Goal: Information Seeking & Learning: Learn about a topic

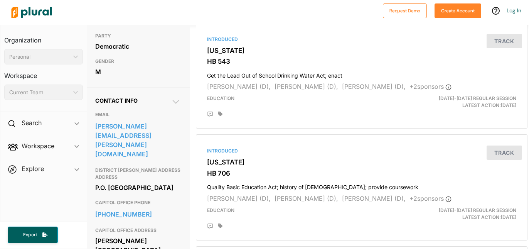
scroll to position [180, 2]
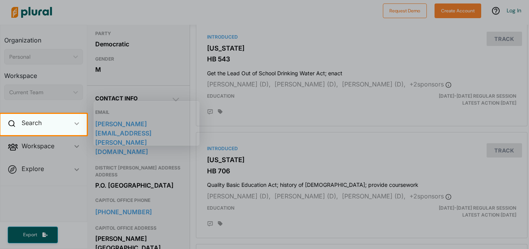
click at [32, 130] on div "Search ic_keyboard_arrow_down" at bounding box center [43, 124] width 86 height 21
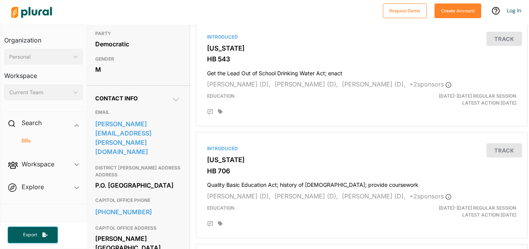
click at [29, 143] on h4 "Bills" at bounding box center [45, 140] width 67 height 7
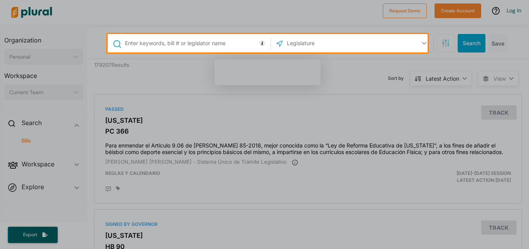
click at [191, 45] on input "text" at bounding box center [196, 43] width 144 height 15
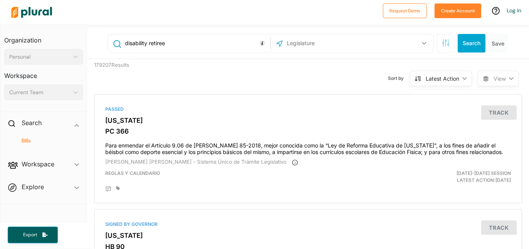
type input "disability retiree"
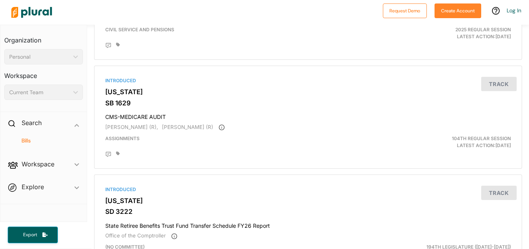
scroll to position [2609, 0]
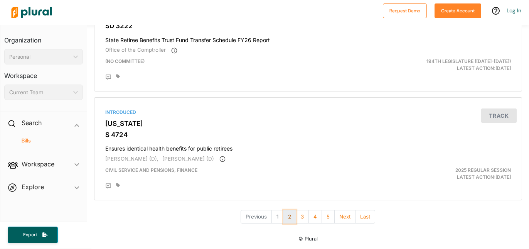
click at [288, 217] on button "2" at bounding box center [289, 216] width 13 height 13
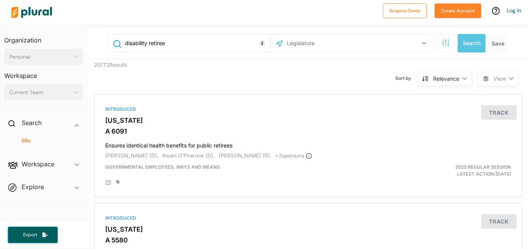
click at [344, 40] on input "text" at bounding box center [327, 43] width 83 height 15
type input "[US_STATE]"
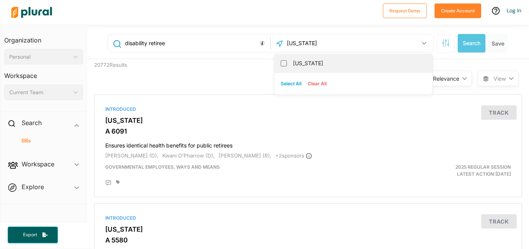
click at [293, 66] on label "[US_STATE]" at bounding box center [358, 63] width 131 height 12
click at [287, 66] on input "[US_STATE]" at bounding box center [284, 63] width 6 height 6
checkbox input "true"
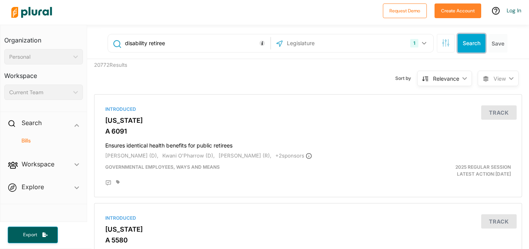
click at [465, 44] on button "Search" at bounding box center [472, 43] width 28 height 19
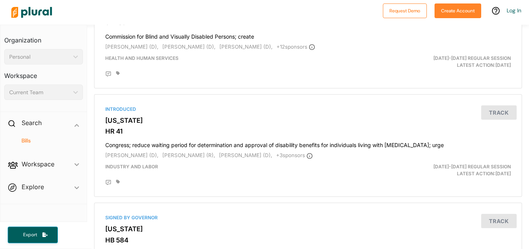
scroll to position [111, 0]
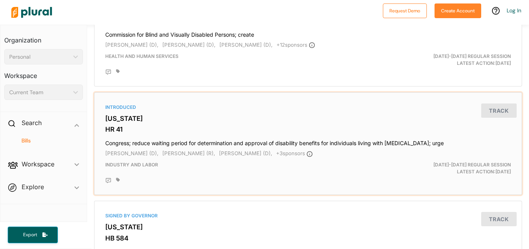
click at [325, 142] on h4 "Congress; reduce waiting period for determination and approval of disability be…" at bounding box center [308, 141] width 406 height 10
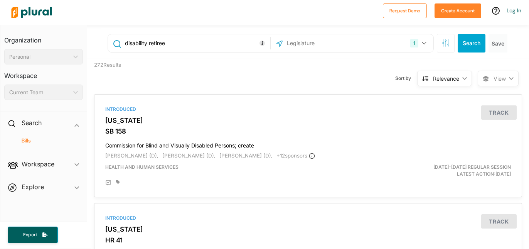
click at [175, 46] on input "disability retiree" at bounding box center [196, 43] width 144 height 15
type input "disability retiree state health"
click at [297, 42] on input "text" at bounding box center [327, 43] width 83 height 15
type input "[US_STATE]"
click at [463, 45] on button "Search" at bounding box center [472, 43] width 28 height 19
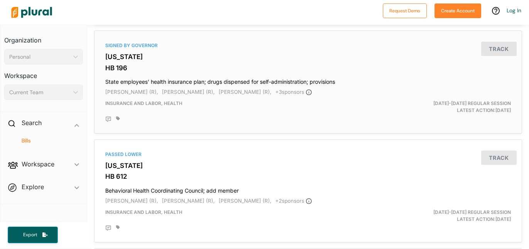
scroll to position [397, 0]
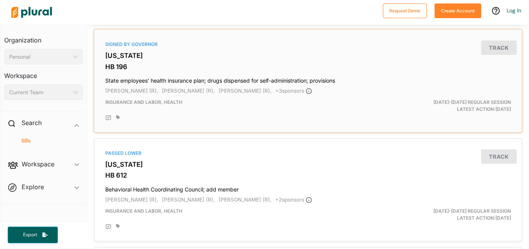
click at [310, 76] on h4 "State employees' health insurance plan; drugs dispensed for self-administration…" at bounding box center [308, 79] width 406 height 10
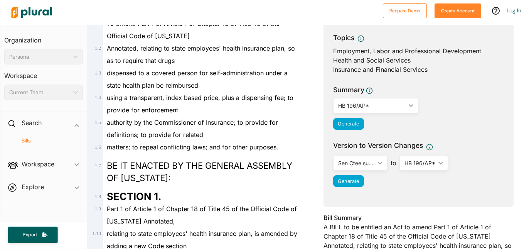
scroll to position [111, 0]
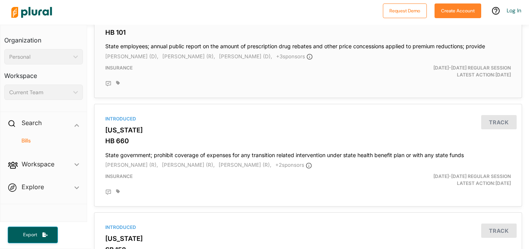
scroll to position [885, 0]
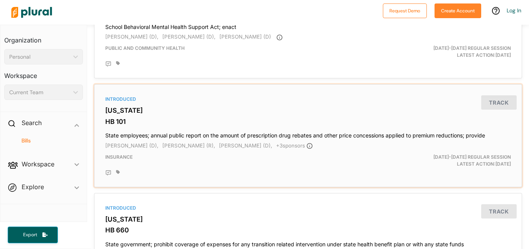
click at [236, 133] on h4 "State employees; annual public report on the amount of prescription drug rebate…" at bounding box center [308, 133] width 406 height 10
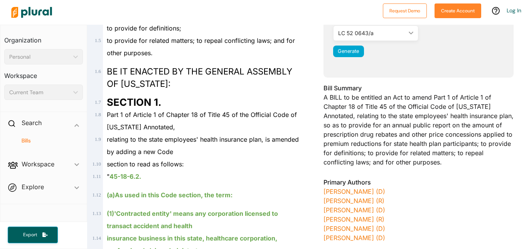
scroll to position [228, 0]
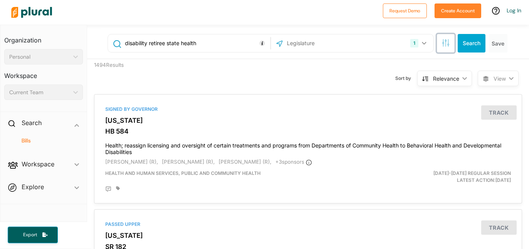
click at [442, 43] on icon "button" at bounding box center [446, 43] width 8 height 8
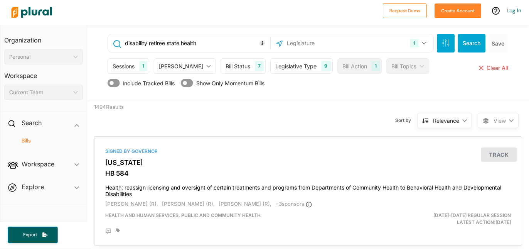
click at [321, 67] on div "9" at bounding box center [325, 66] width 9 height 10
click at [391, 64] on div "Bill Topics" at bounding box center [403, 66] width 25 height 8
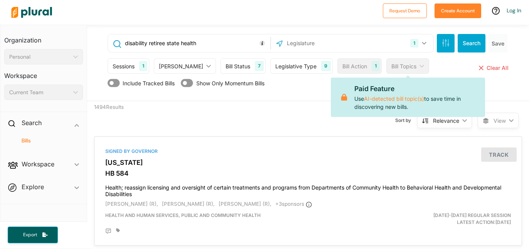
click at [391, 65] on div "Bill Topics" at bounding box center [403, 66] width 25 height 8
click at [123, 64] on div "Sessions" at bounding box center [124, 66] width 22 height 8
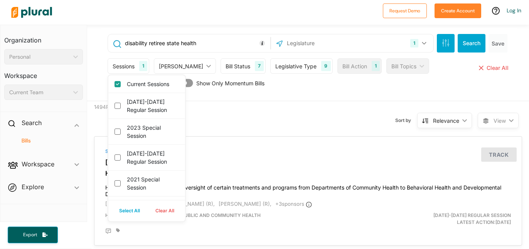
click at [123, 64] on div "Sessions" at bounding box center [124, 66] width 22 height 8
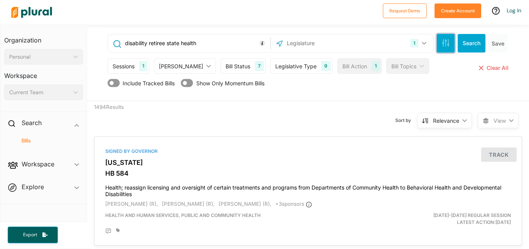
click at [442, 44] on icon "button" at bounding box center [446, 43] width 8 height 8
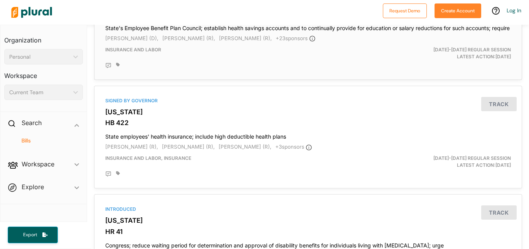
scroll to position [2435, 0]
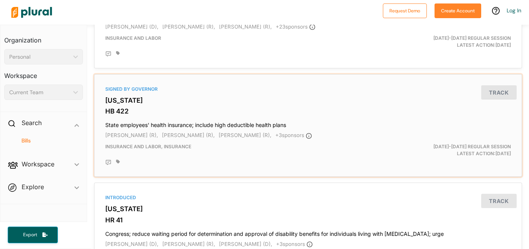
click at [248, 128] on h4 "State employees' health insurance; include high deductible health plans" at bounding box center [308, 123] width 406 height 10
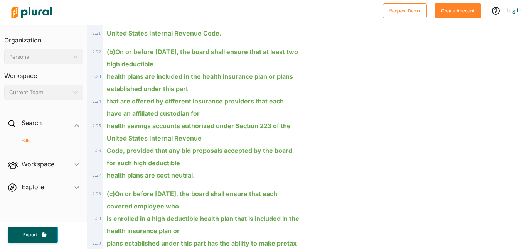
scroll to position [593, 0]
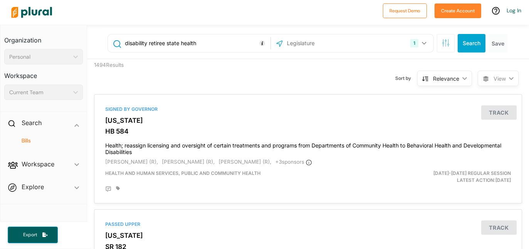
click at [155, 42] on input "disability retiree state health" at bounding box center [196, 43] width 144 height 15
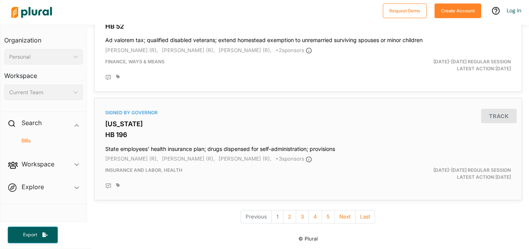
scroll to position [2628, 0]
click at [284, 217] on button "2" at bounding box center [289, 216] width 13 height 13
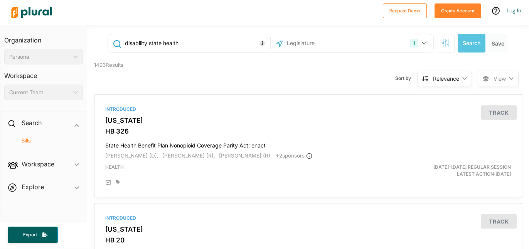
drag, startPoint x: 182, startPoint y: 45, endPoint x: 126, endPoint y: 45, distance: 56.3
click at [126, 45] on input "disability state health" at bounding box center [196, 43] width 144 height 15
type input "teacher"
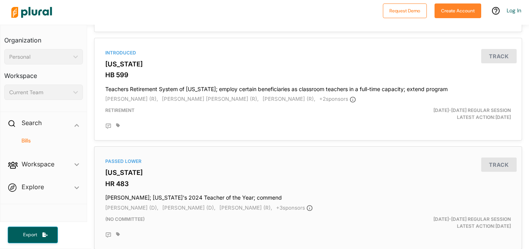
scroll to position [593, 0]
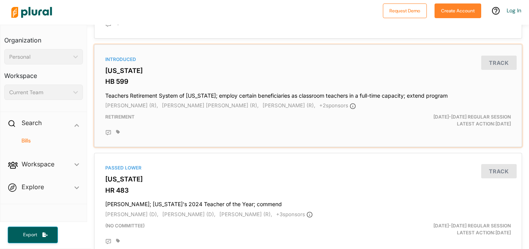
click at [223, 93] on h4 "Teachers Retirement System of [US_STATE]; employ certain beneficiaries as class…" at bounding box center [308, 94] width 406 height 10
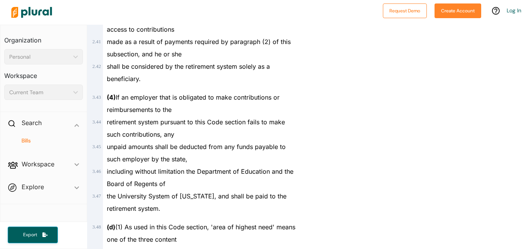
scroll to position [1112, 0]
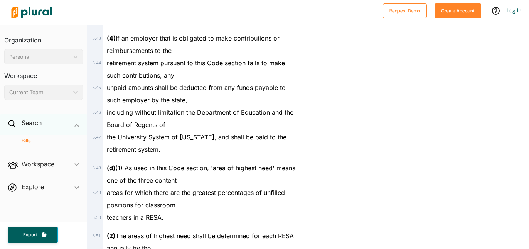
scroll to position [260, 0]
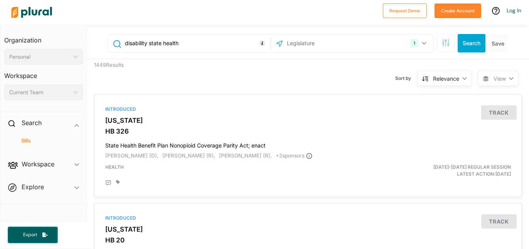
click at [162, 41] on input "disability state health" at bounding box center [196, 43] width 144 height 15
type input "retirement teacher"
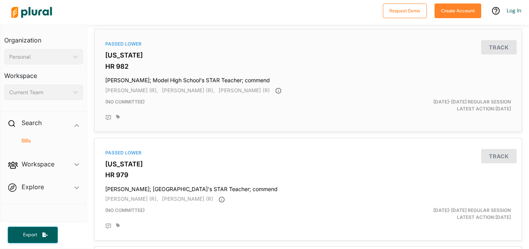
scroll to position [2155, 0]
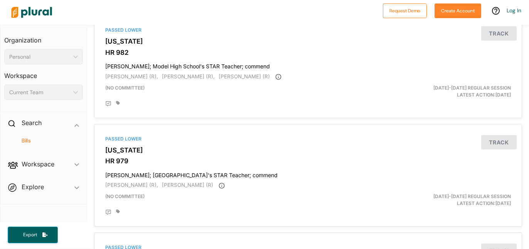
click at [76, 59] on div "Personal ic_keyboard_arrow_down" at bounding box center [43, 56] width 79 height 15
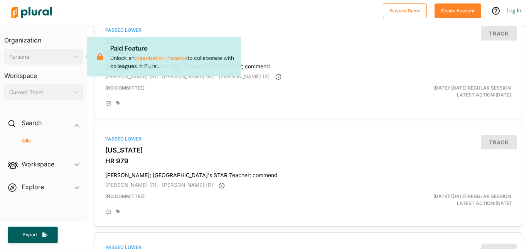
drag, startPoint x: 75, startPoint y: 60, endPoint x: 74, endPoint y: 66, distance: 6.7
click at [75, 60] on div "Personal ic_keyboard_arrow_down" at bounding box center [43, 56] width 79 height 15
click at [71, 94] on div "Current Team ic_keyboard_arrow_down" at bounding box center [43, 91] width 79 height 15
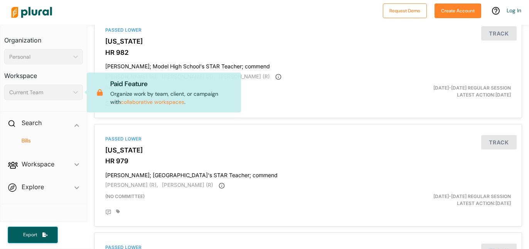
click at [71, 94] on icon "ic_keyboard_arrow_down" at bounding box center [74, 92] width 8 height 3
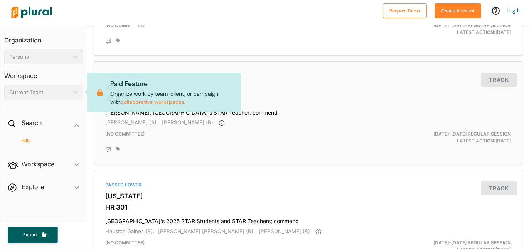
scroll to position [2223, 0]
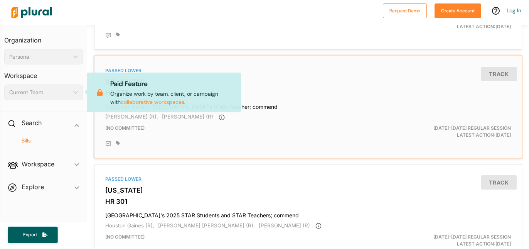
click at [315, 94] on div "Passed Lower [US_STATE] HR 979 [PERSON_NAME]; [GEOGRAPHIC_DATA]'s STAR Teacher;…" at bounding box center [308, 107] width 421 height 96
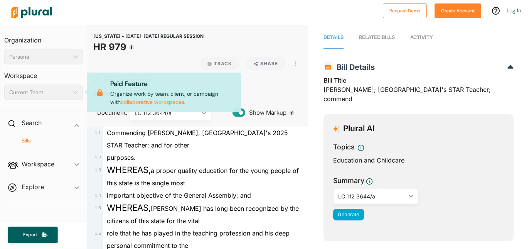
click at [36, 86] on div "Current Team ic_keyboard_arrow_down" at bounding box center [43, 91] width 79 height 15
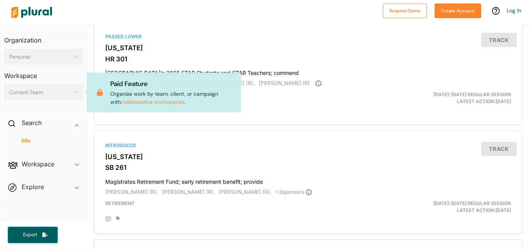
scroll to position [2622, 0]
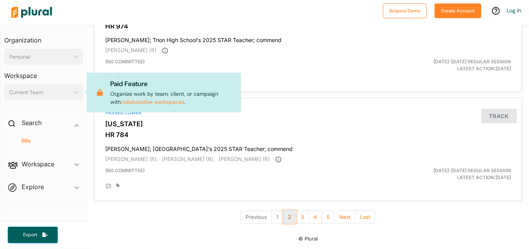
click at [290, 215] on button "2" at bounding box center [289, 216] width 13 height 13
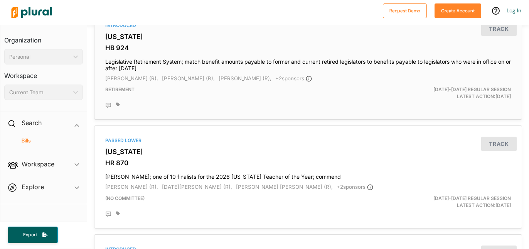
scroll to position [296, 0]
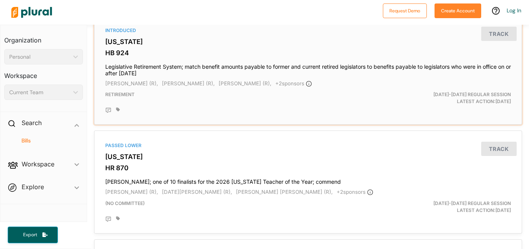
click at [280, 66] on h4 "Legislative Retirement System; match benefit amounts payable to former and curr…" at bounding box center [308, 68] width 406 height 17
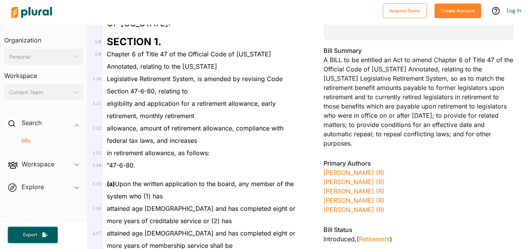
scroll to position [298, 0]
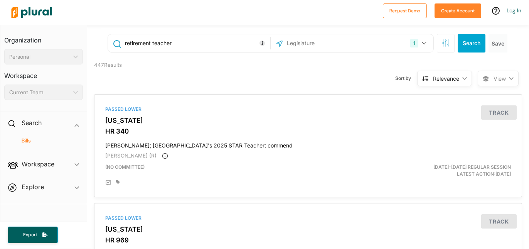
click at [190, 48] on input "retirement teacher" at bounding box center [196, 43] width 144 height 15
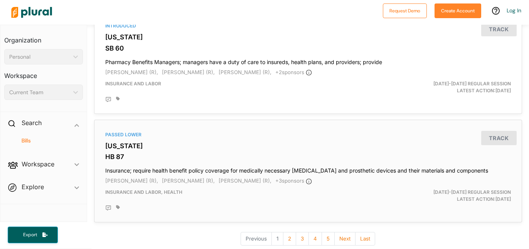
scroll to position [2628, 0]
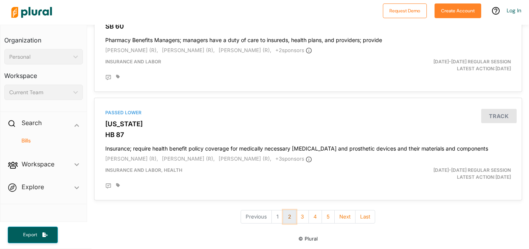
click at [287, 220] on button "2" at bounding box center [289, 216] width 13 height 13
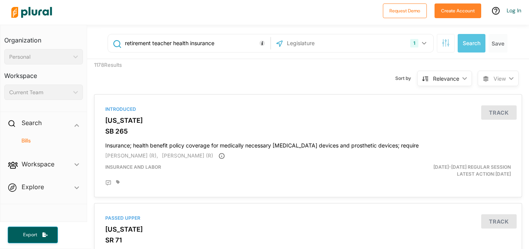
click at [174, 45] on input "retirement teacher health insurance" at bounding box center [196, 43] width 144 height 15
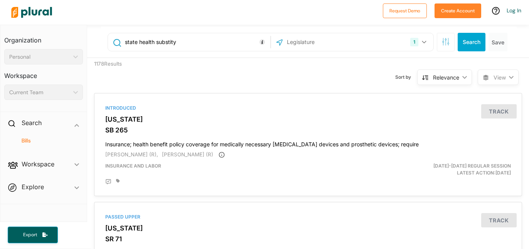
scroll to position [2, 0]
drag, startPoint x: 164, startPoint y: 55, endPoint x: 168, endPoint y: 51, distance: 6.0
click at [166, 54] on div "state health substity 1 [US_STATE] [GEOGRAPHIC_DATA] Congress [US_STATE] [US_ST…" at bounding box center [309, 41] width 416 height 31
click at [172, 43] on input "state health substity" at bounding box center [196, 41] width 144 height 15
click at [183, 37] on input "state health substity" at bounding box center [196, 41] width 144 height 15
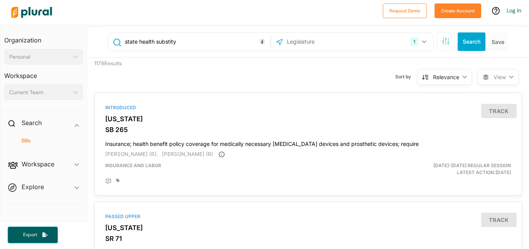
paste input "Annuitant Years of Service Subsidy Polic"
type input "state health Annuitant Years of Service Subsidy Policy"
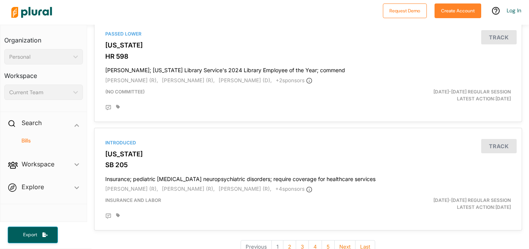
scroll to position [2632, 0]
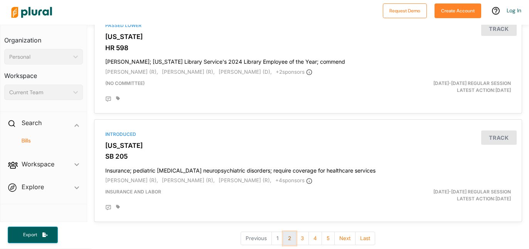
click at [285, 234] on button "2" at bounding box center [289, 237] width 13 height 13
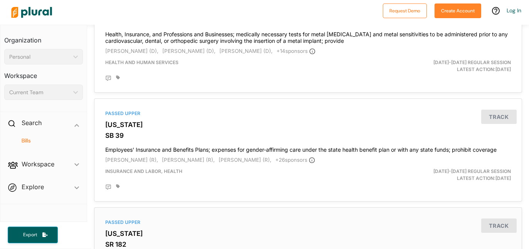
scroll to position [1626, 0]
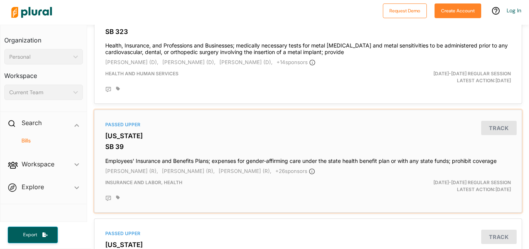
click at [280, 157] on h4 "Employees' Insurance and Benefits Plans; expenses for gender-affirming care und…" at bounding box center [308, 159] width 406 height 10
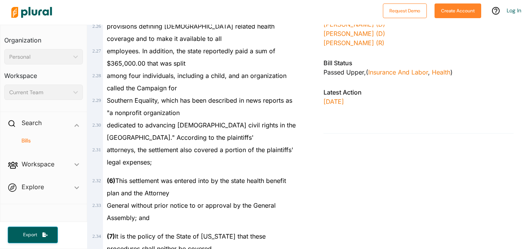
scroll to position [695, 0]
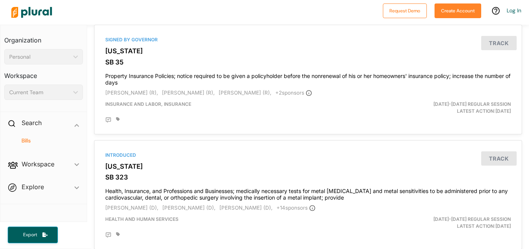
scroll to position [1485, 0]
